Goal: Register for event/course

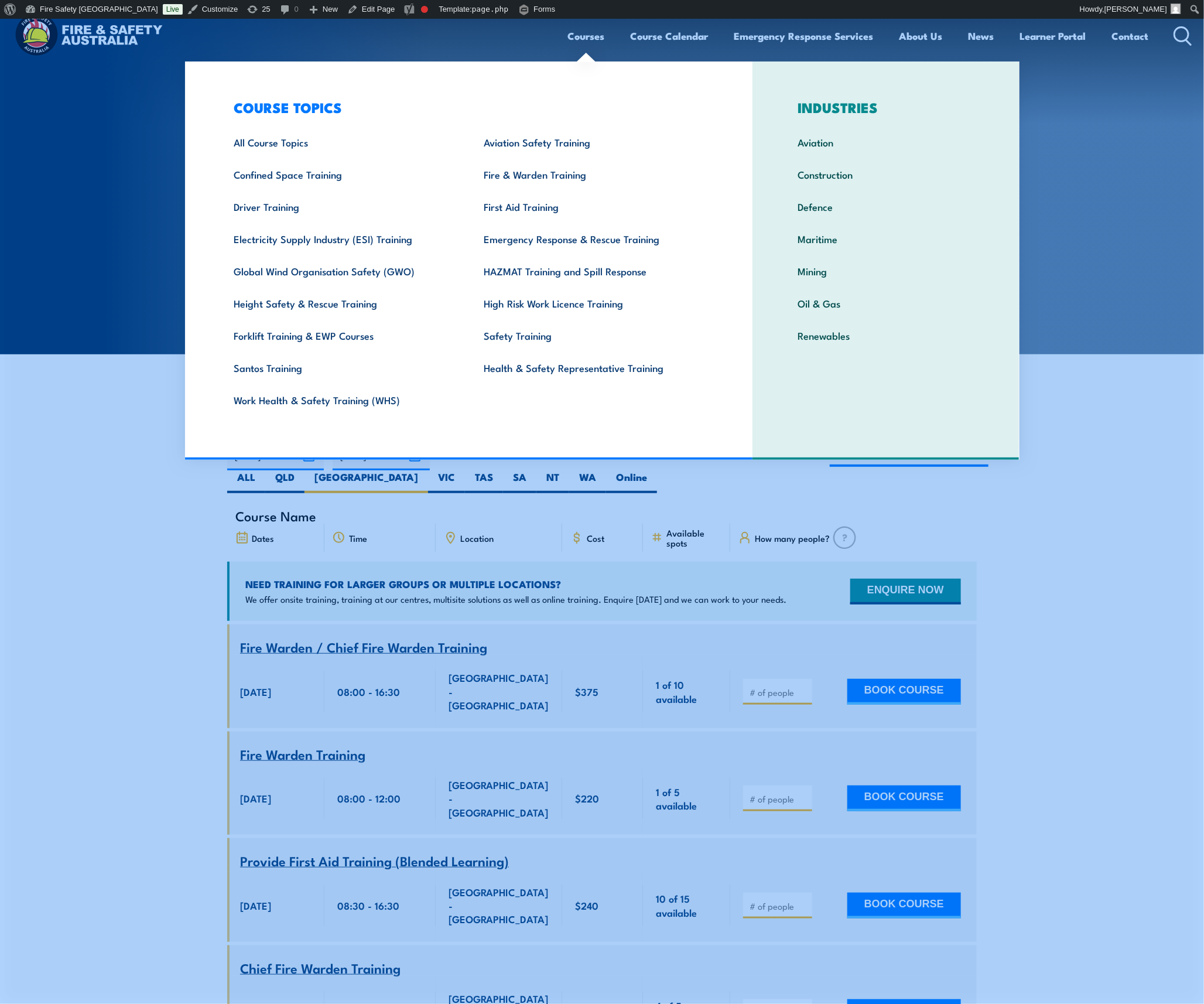
click at [587, 32] on link "Courses" at bounding box center [586, 36] width 37 height 31
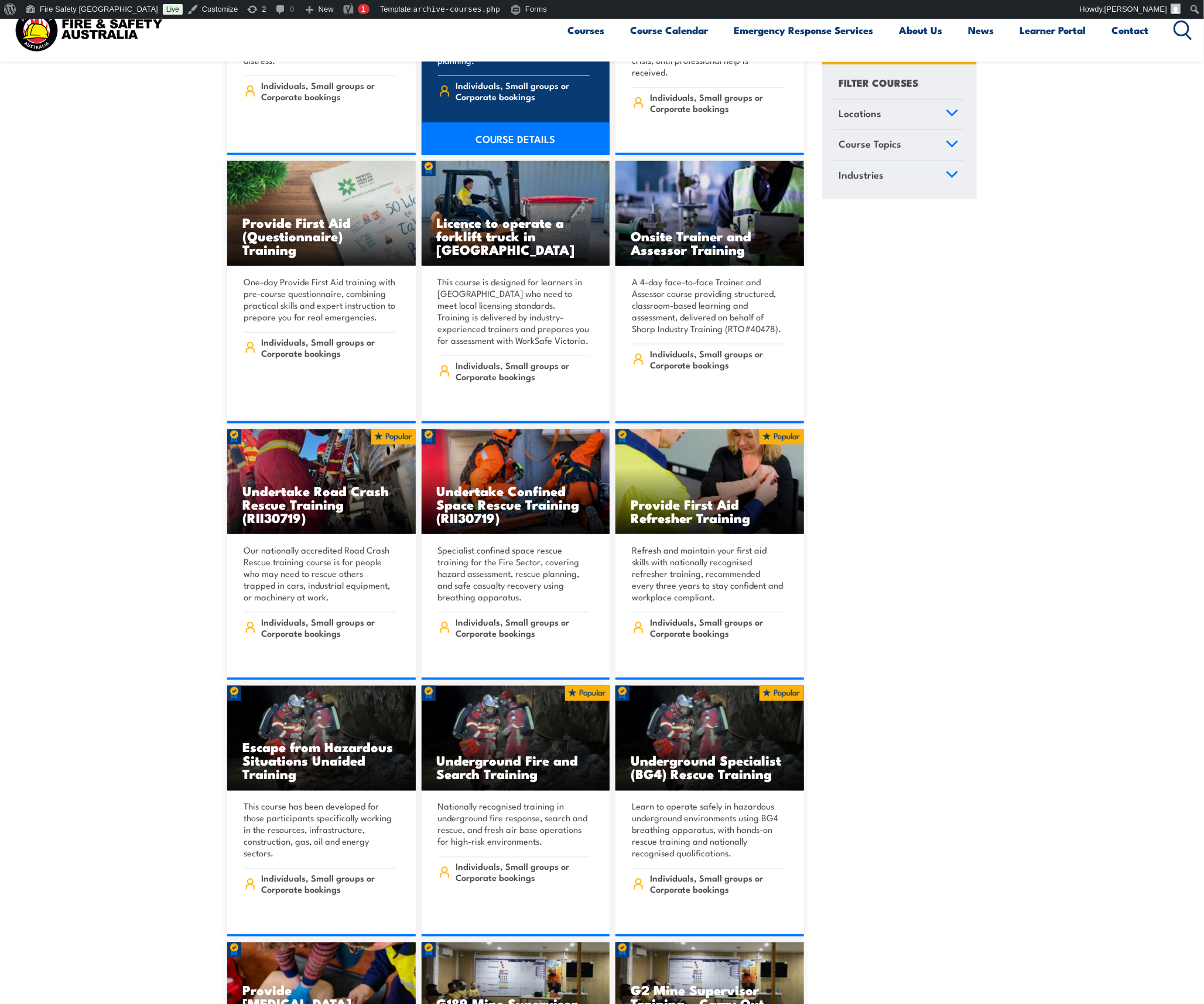
scroll to position [555, 0]
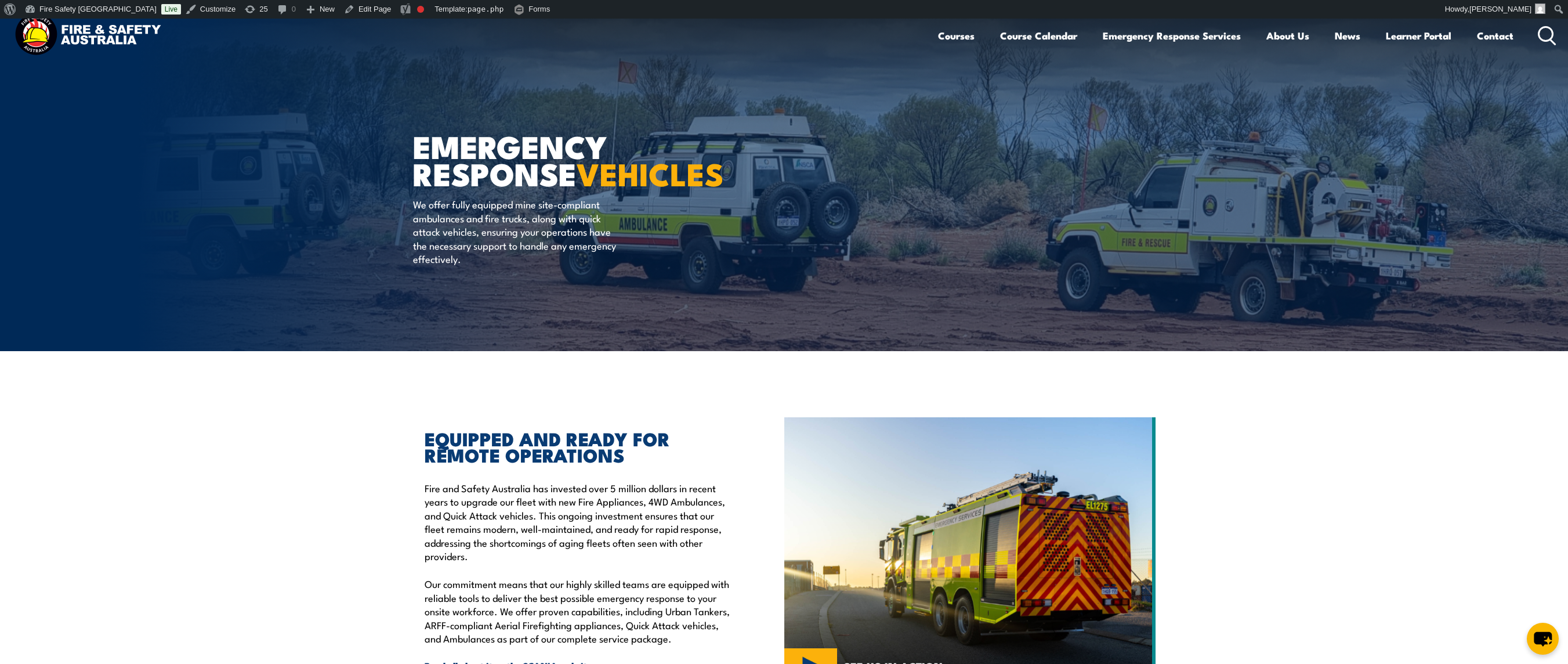
click at [63, 28] on img at bounding box center [87, 35] width 152 height 50
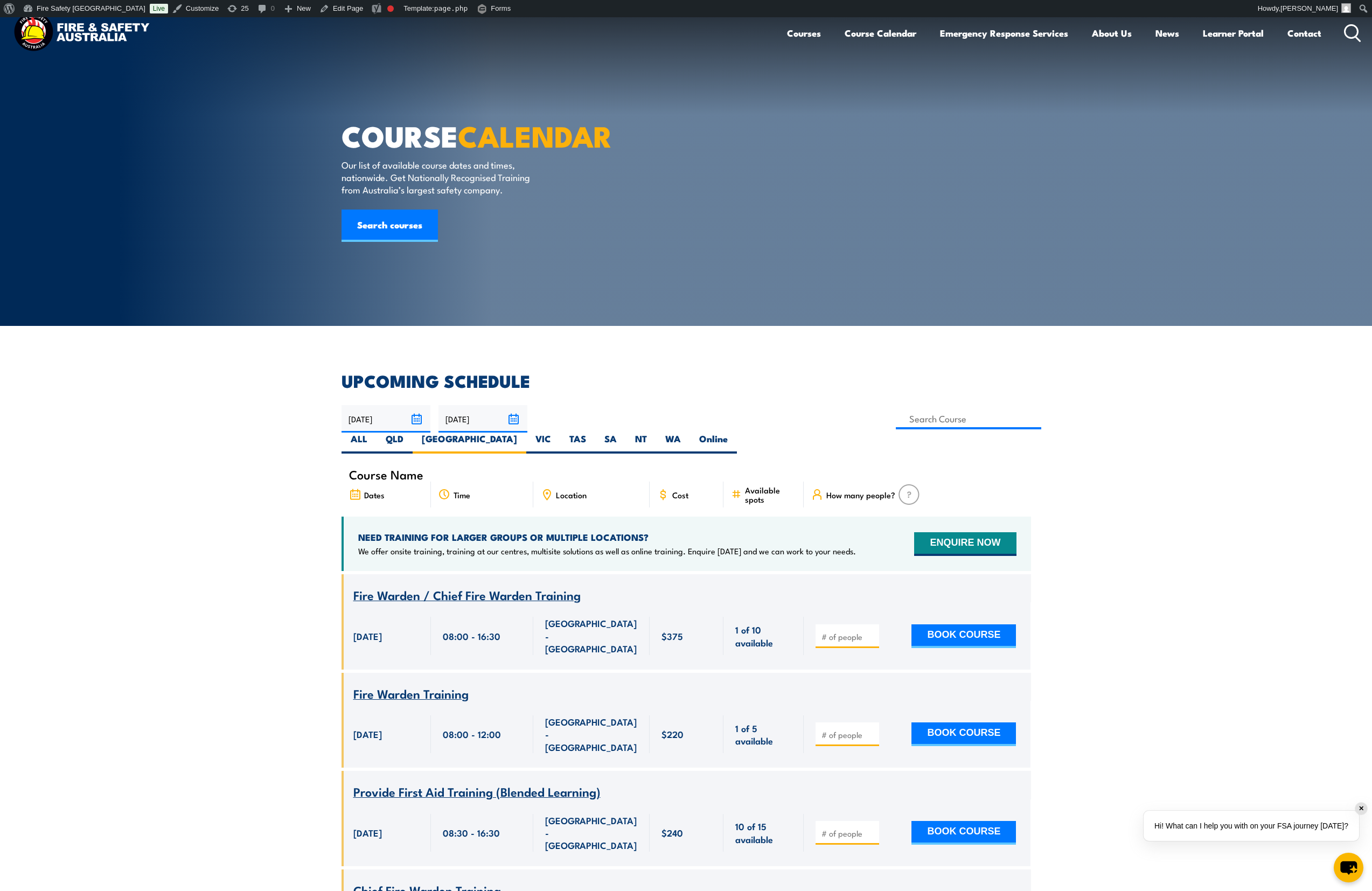
click at [31, 39] on img at bounding box center [81, 33] width 141 height 46
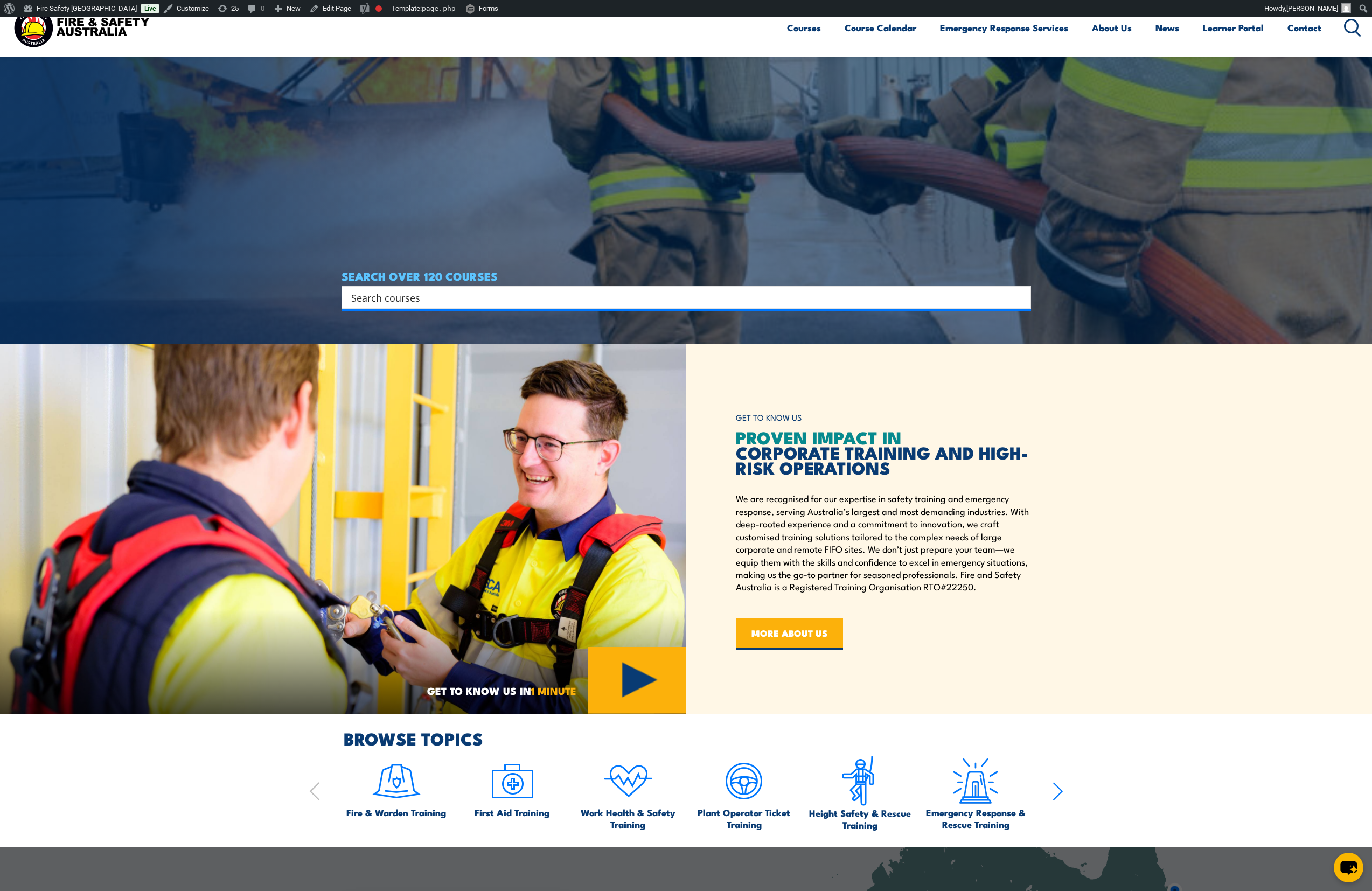
scroll to position [566, 0]
